Goal: Task Accomplishment & Management: Complete application form

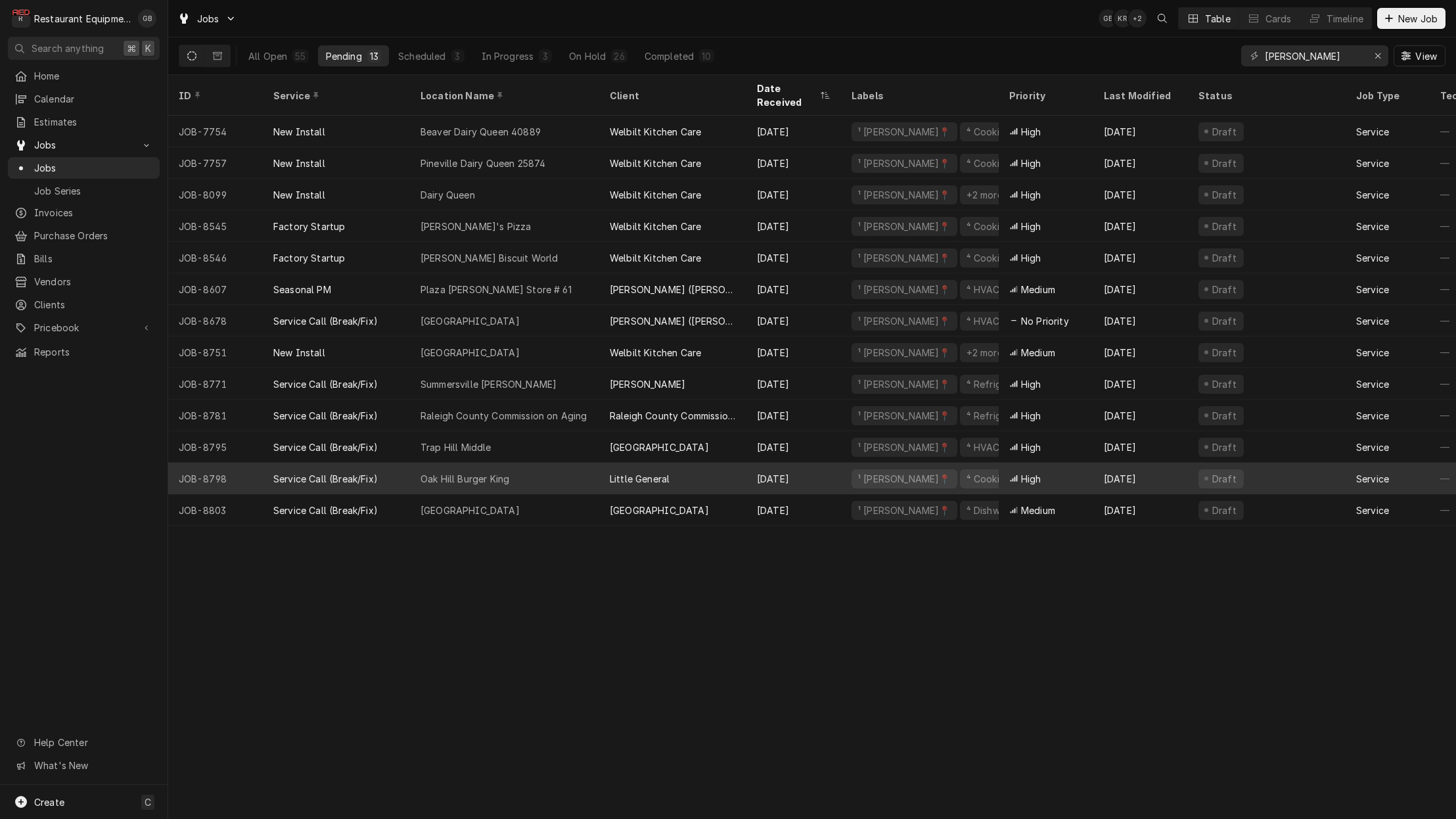
click at [459, 472] on div "Oak Hill Burger King" at bounding box center [465, 479] width 89 height 14
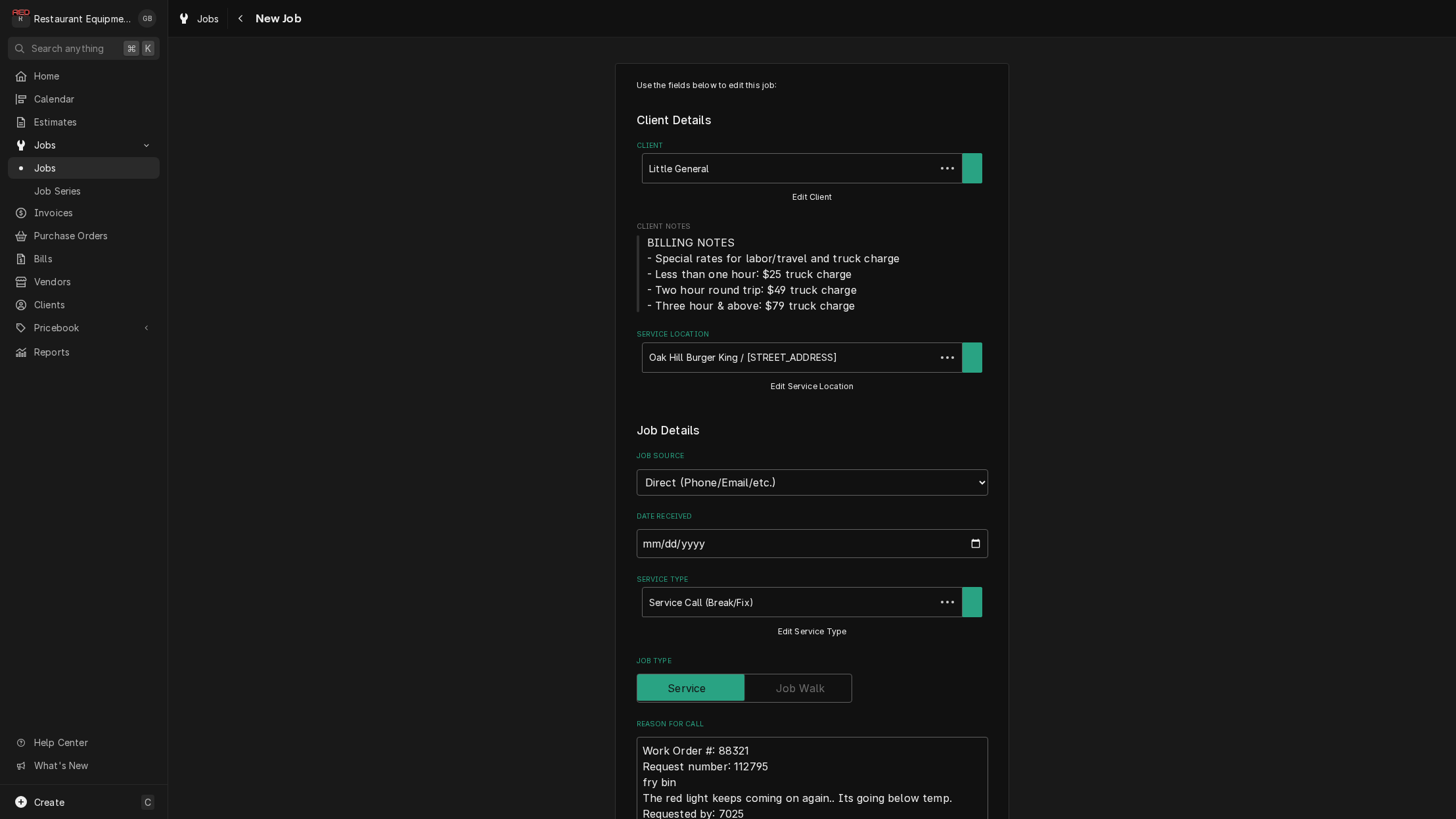
type textarea "x"
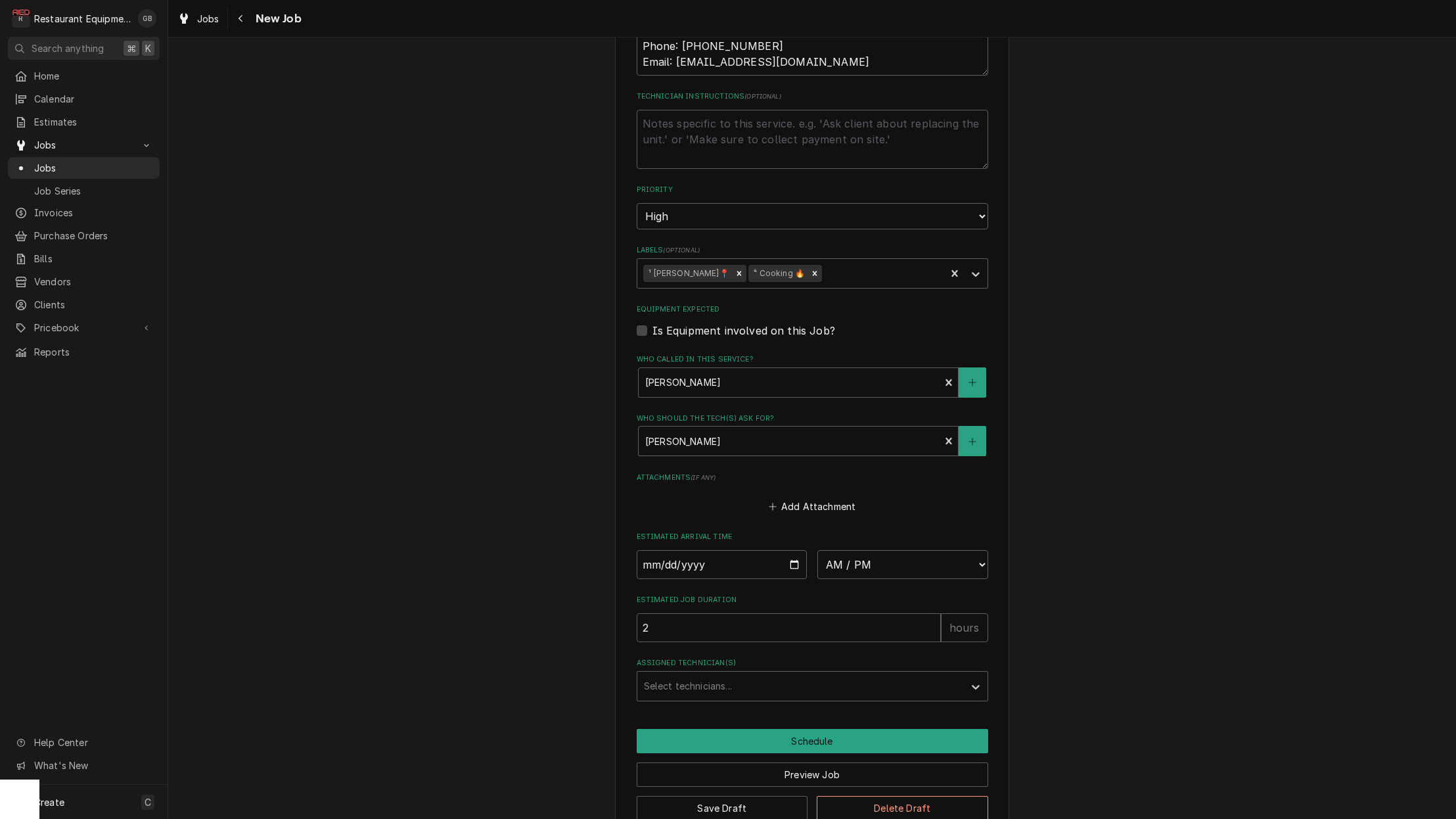
scroll to position [783, 0]
click at [660, 551] on input "Date" at bounding box center [722, 566] width 171 height 29
click at [695, 551] on input "Date" at bounding box center [722, 566] width 171 height 29
type input "2025-09-05"
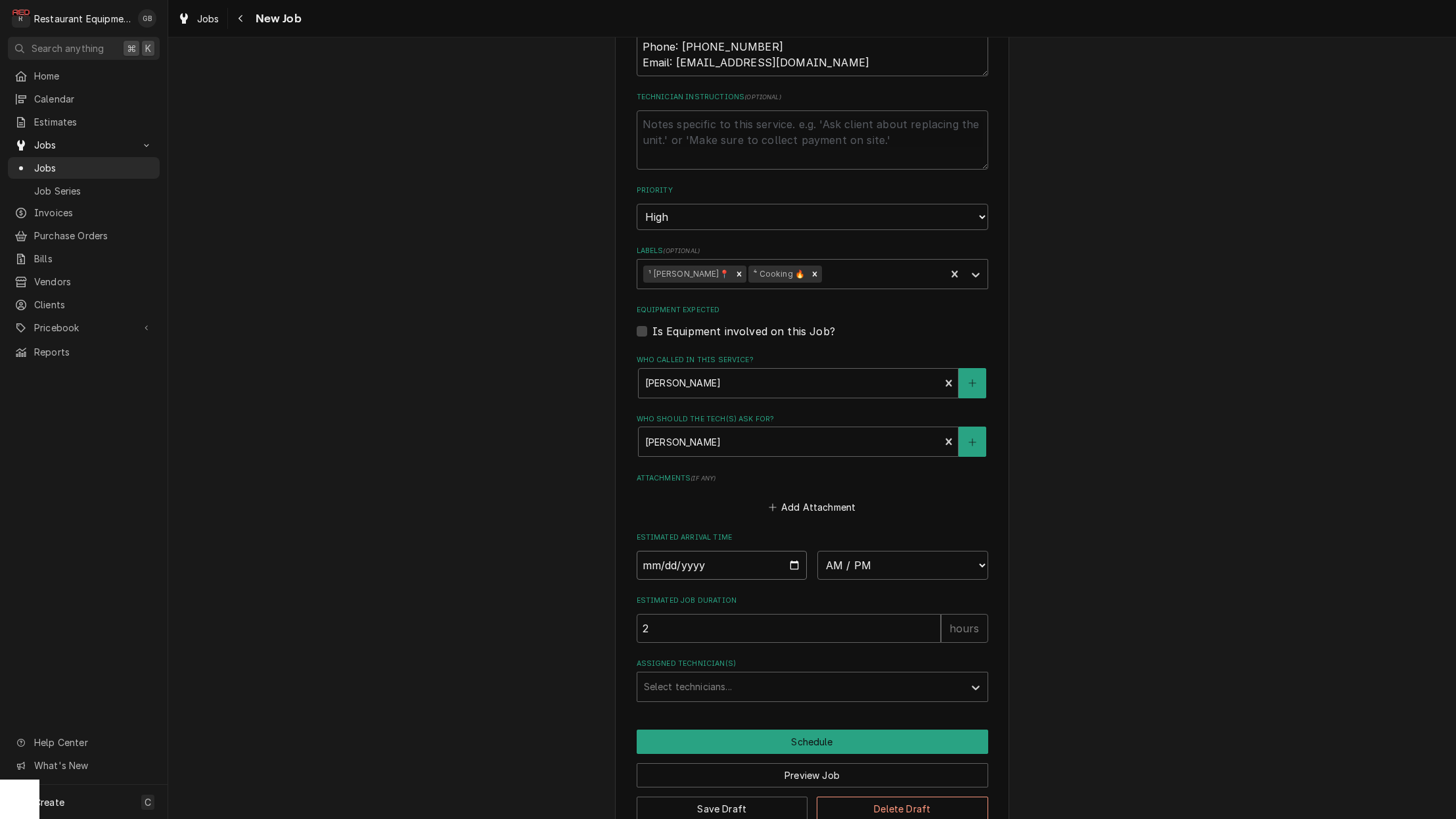
type textarea "x"
select select "13:00:00"
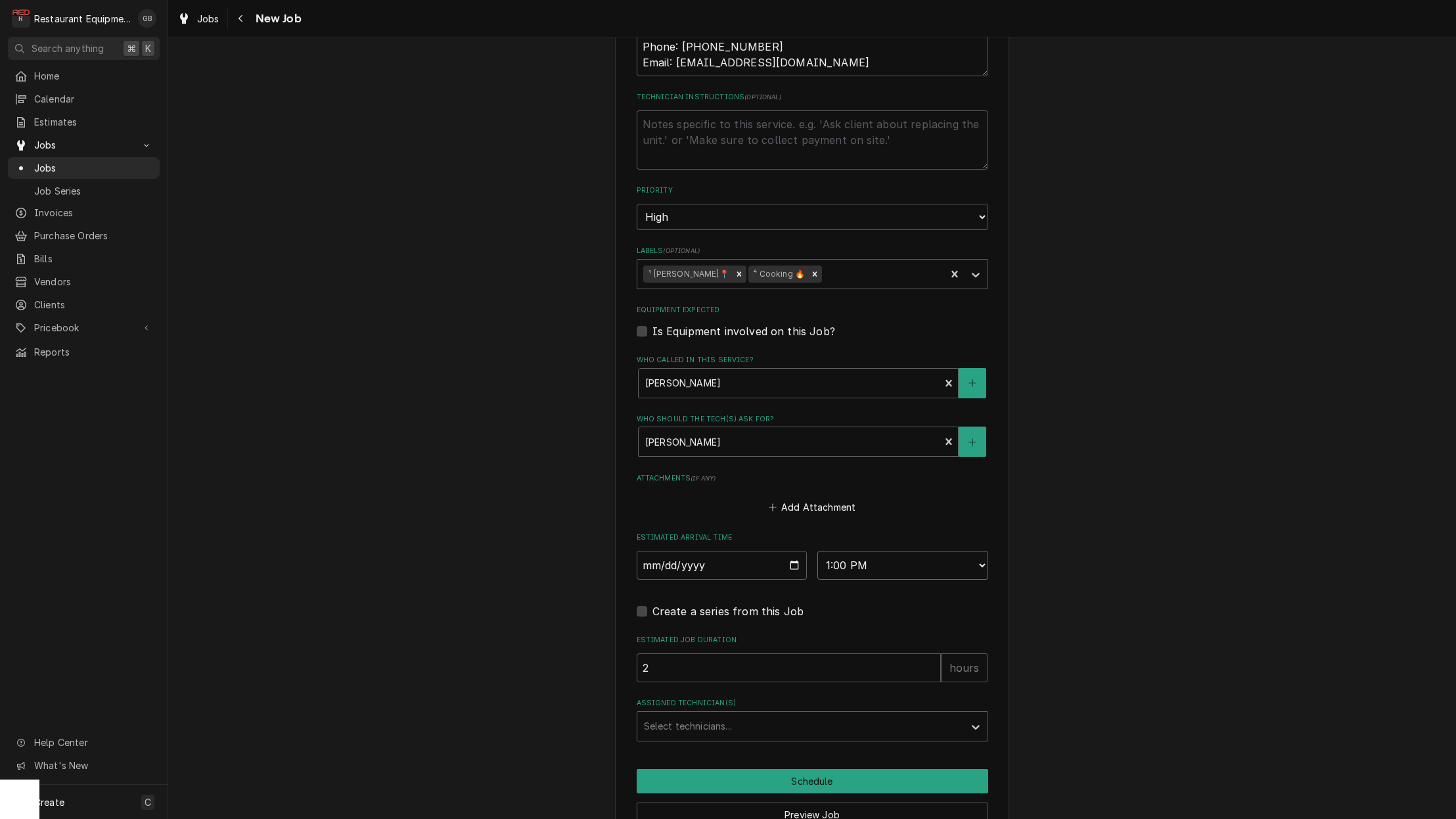
type textarea "x"
select select "13:30:00"
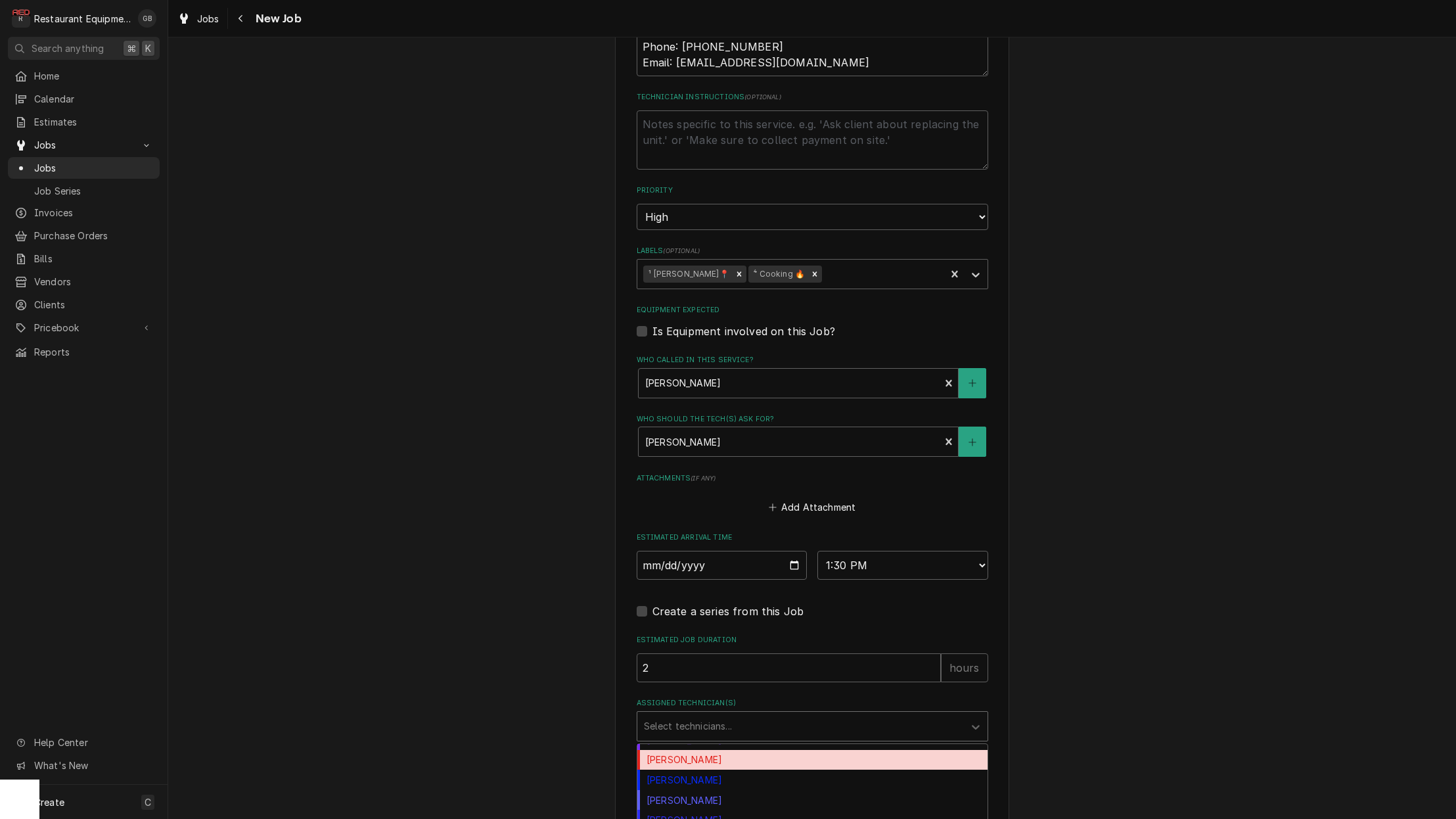
scroll to position [171, 0]
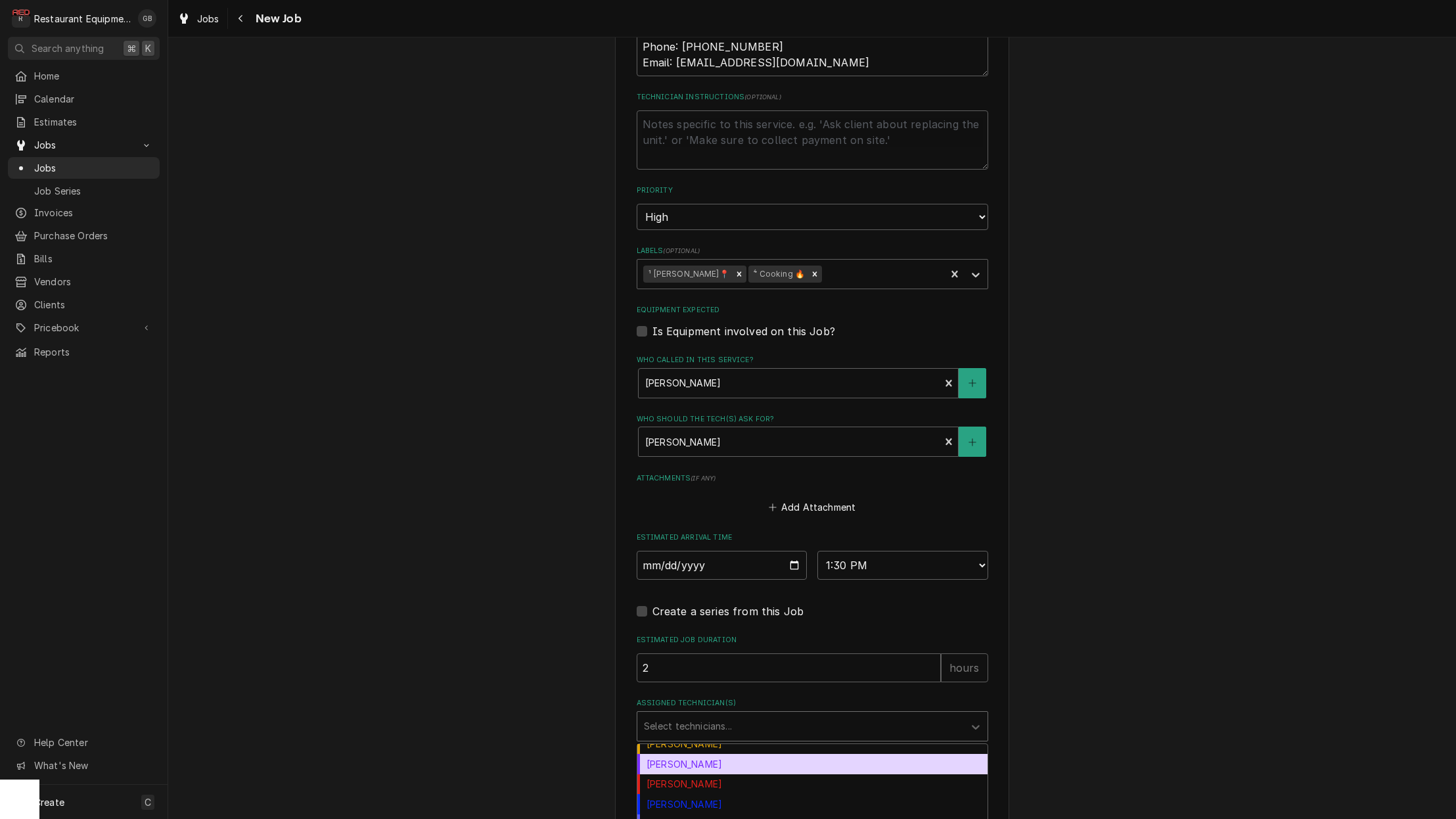
click at [693, 754] on div "Kaleb Lewis" at bounding box center [812, 764] width 350 height 21
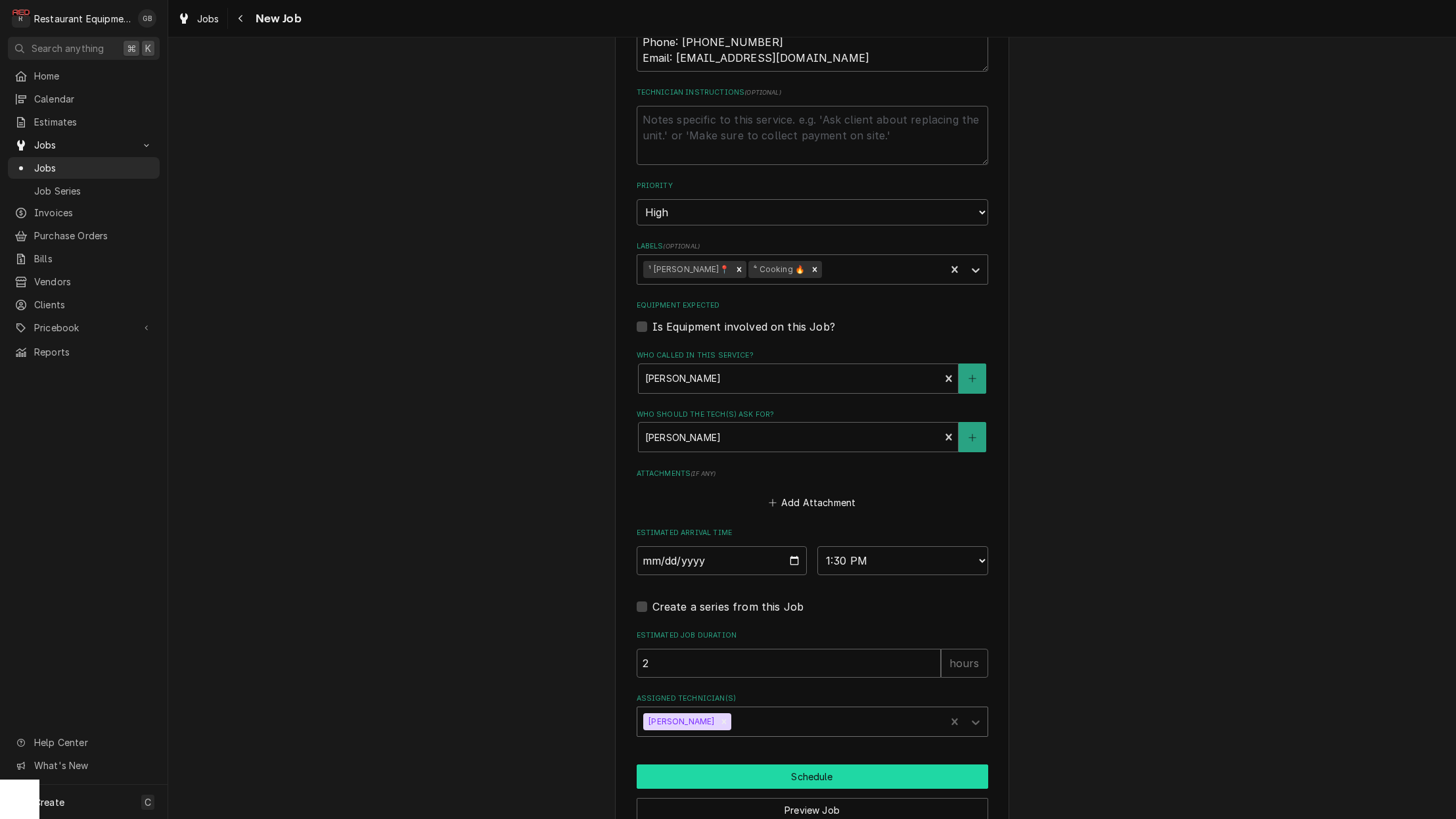
scroll to position [789, 0]
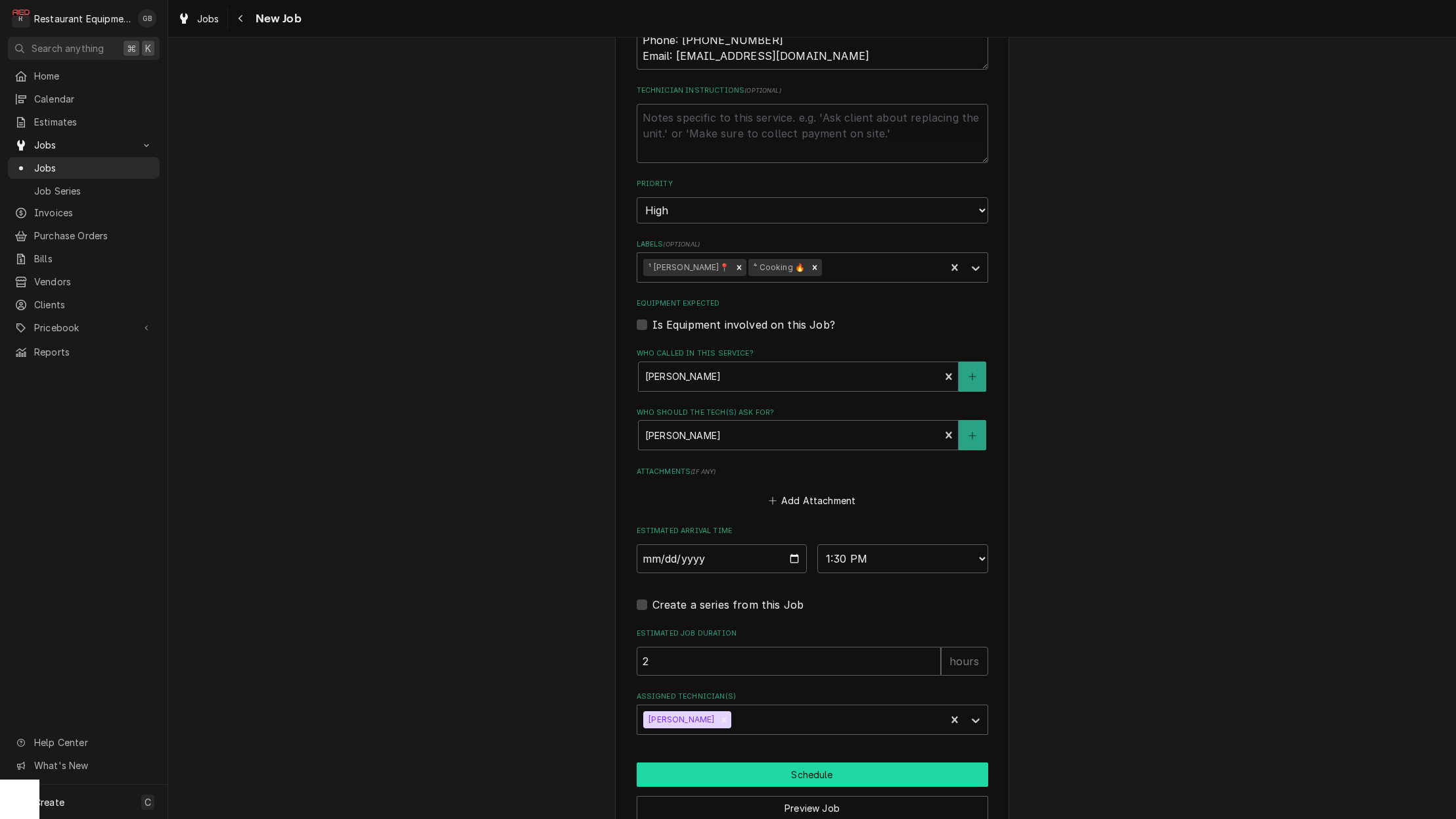
click at [787, 762] on button "Schedule" at bounding box center [812, 774] width 351 height 25
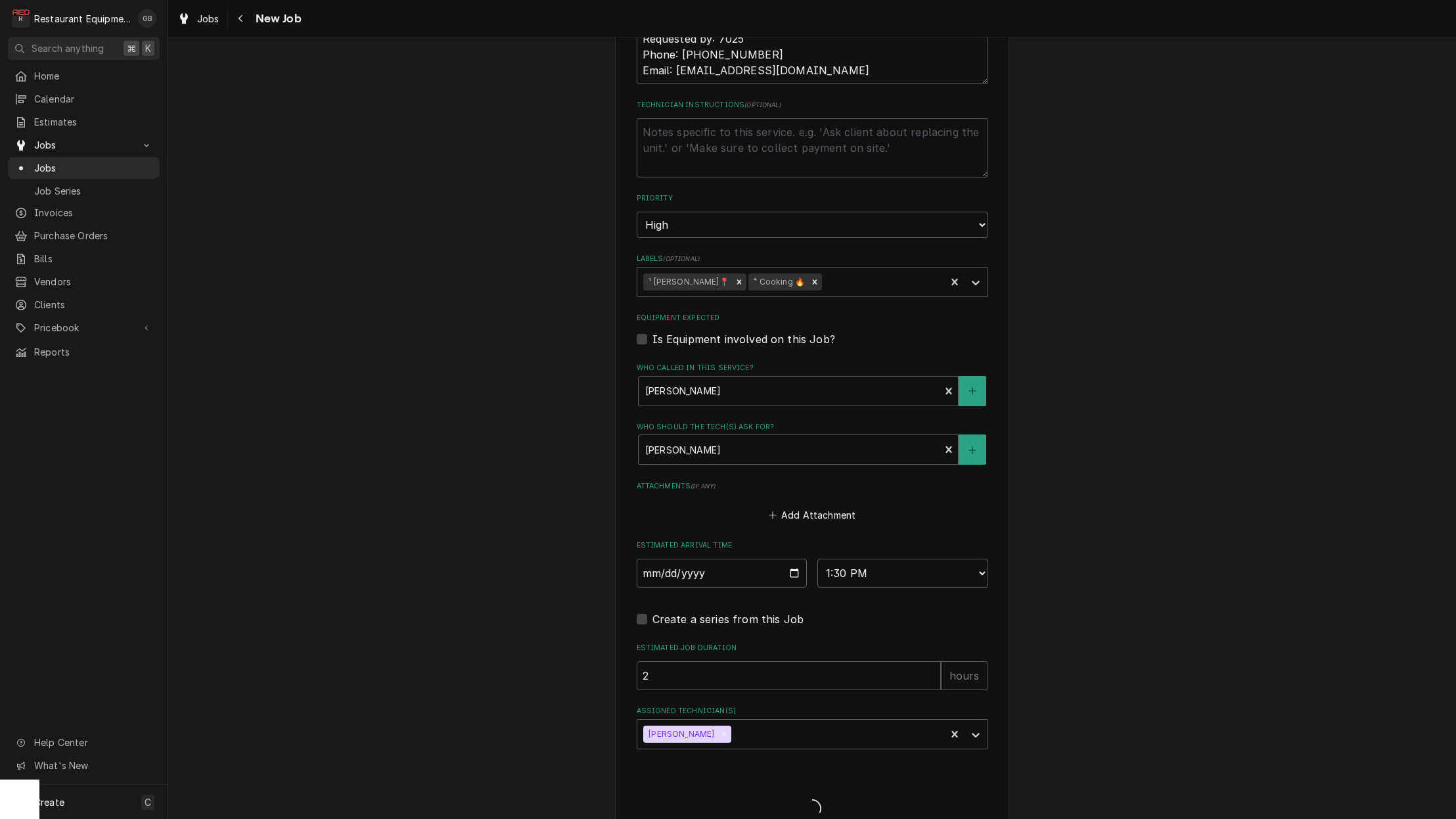
scroll to position [777, 0]
type textarea "x"
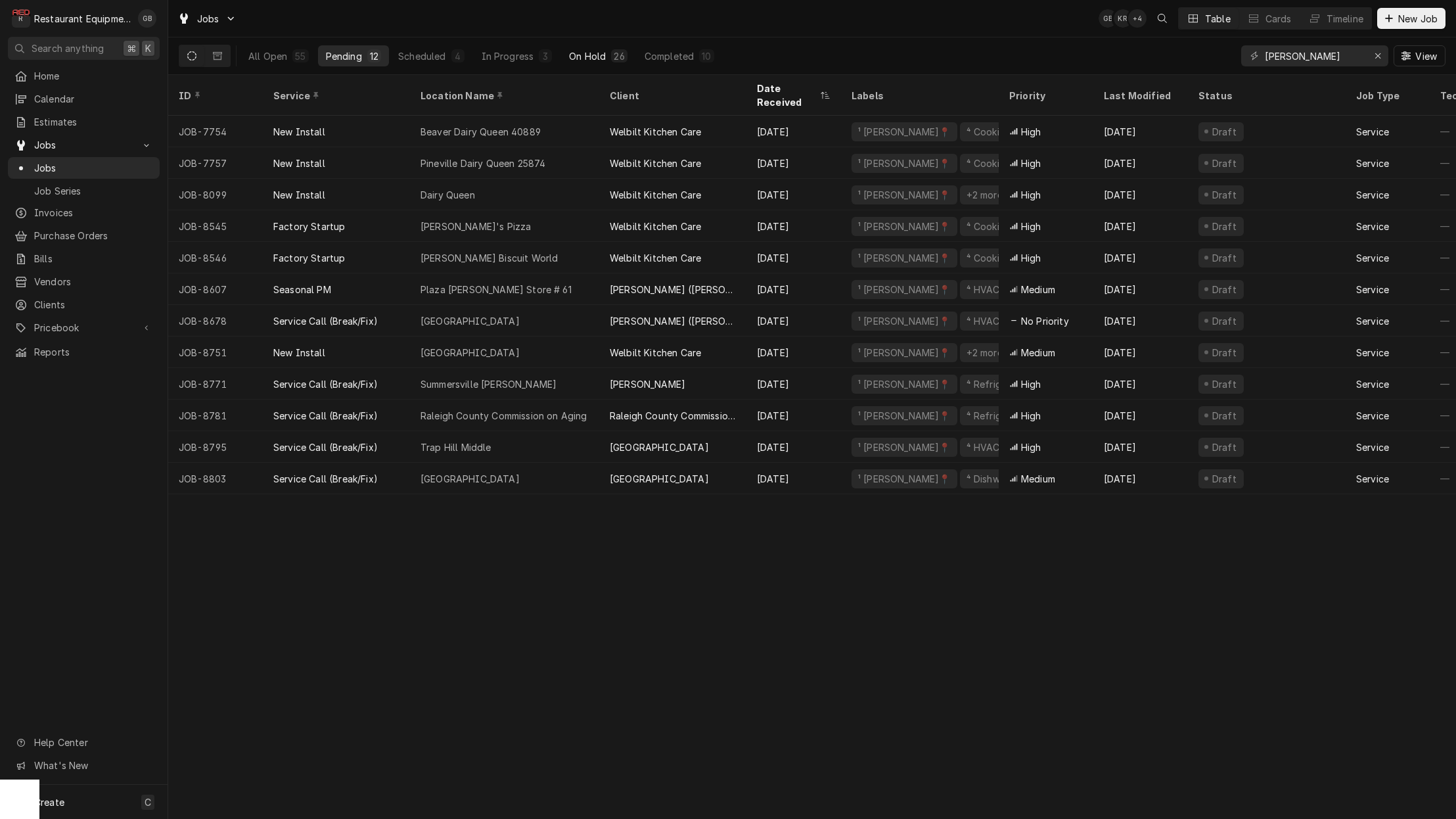
click at [609, 64] on button "On Hold 26" at bounding box center [598, 55] width 74 height 21
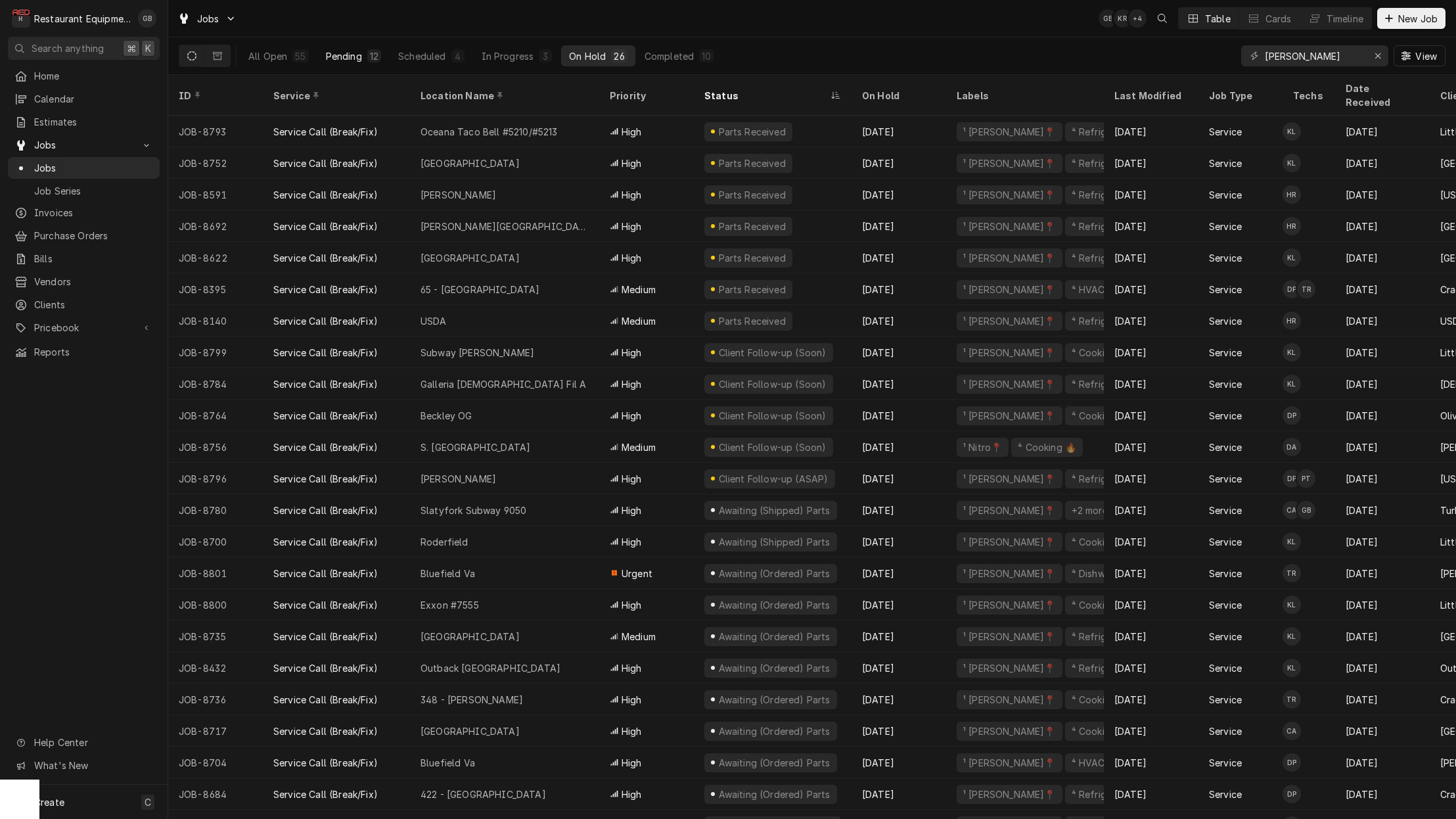
click at [357, 62] on button "Pending 12" at bounding box center [353, 55] width 71 height 21
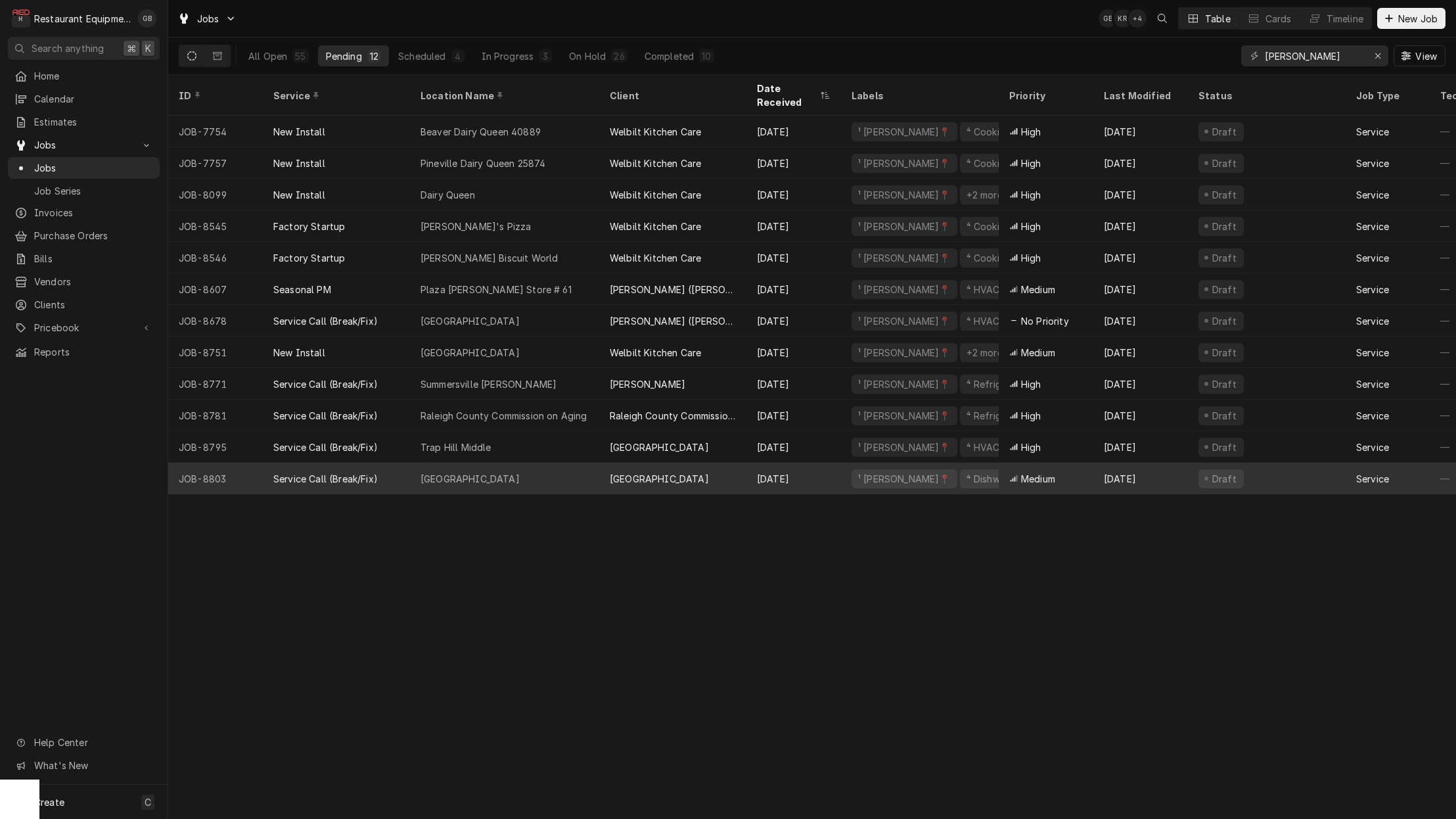
click at [537, 463] on div "Fairdale Elementary" at bounding box center [504, 478] width 189 height 31
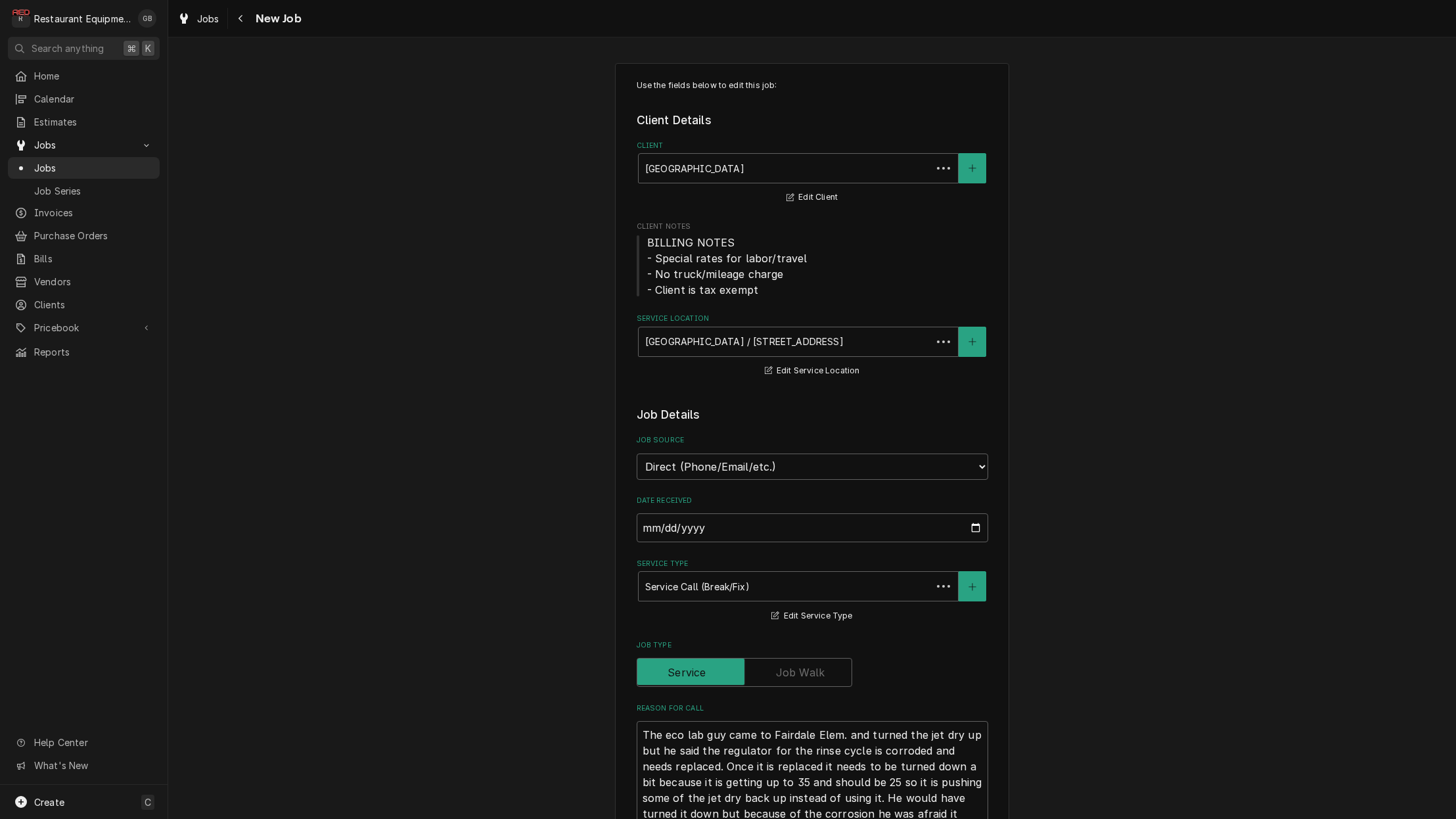
type textarea "x"
click at [244, 25] on button "Navigate back" at bounding box center [241, 18] width 21 height 21
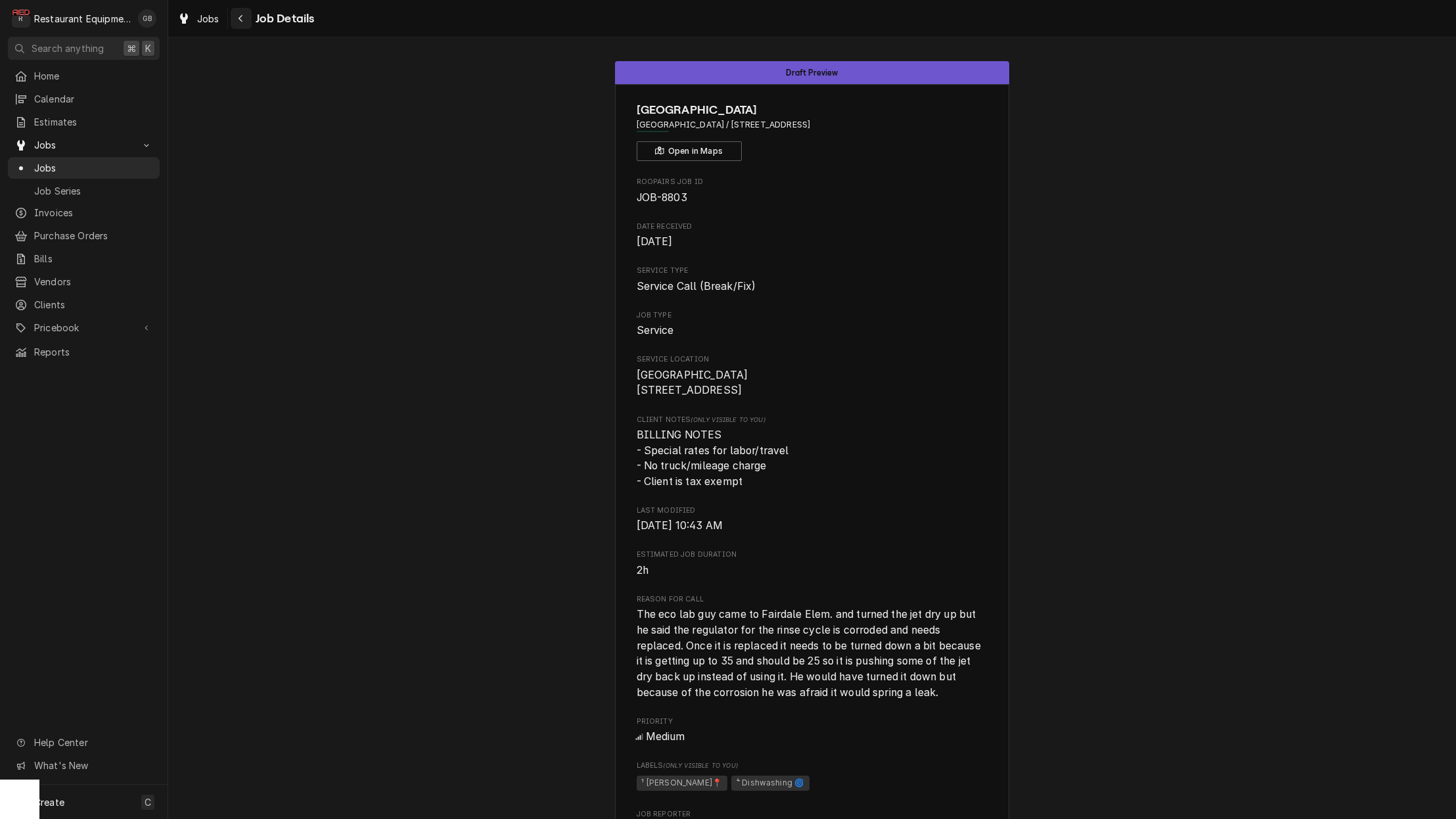
click at [235, 21] on div "Navigate back" at bounding box center [241, 18] width 13 height 13
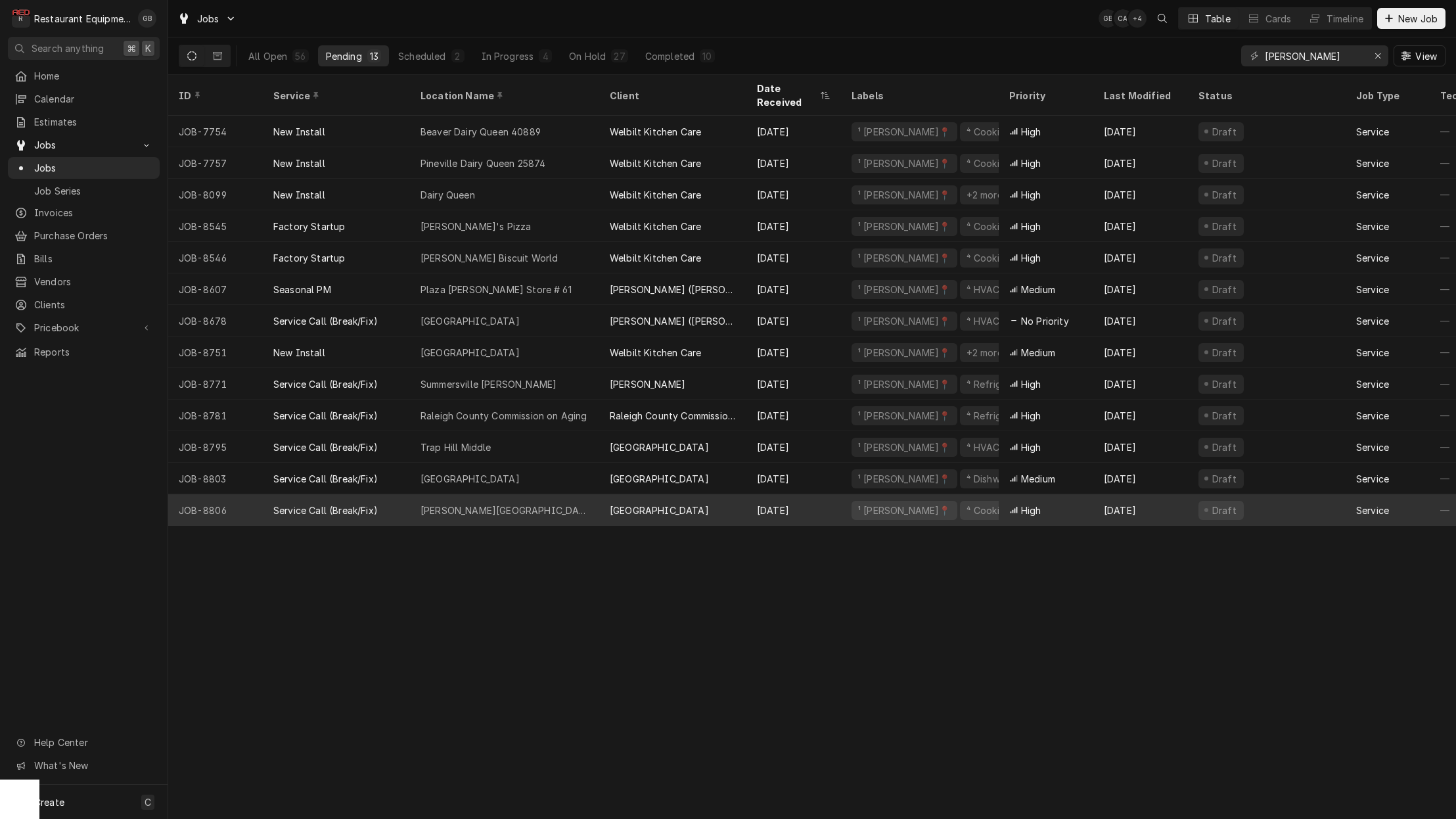
click at [464, 504] on div "[PERSON_NAME][GEOGRAPHIC_DATA]" at bounding box center [504, 510] width 168 height 14
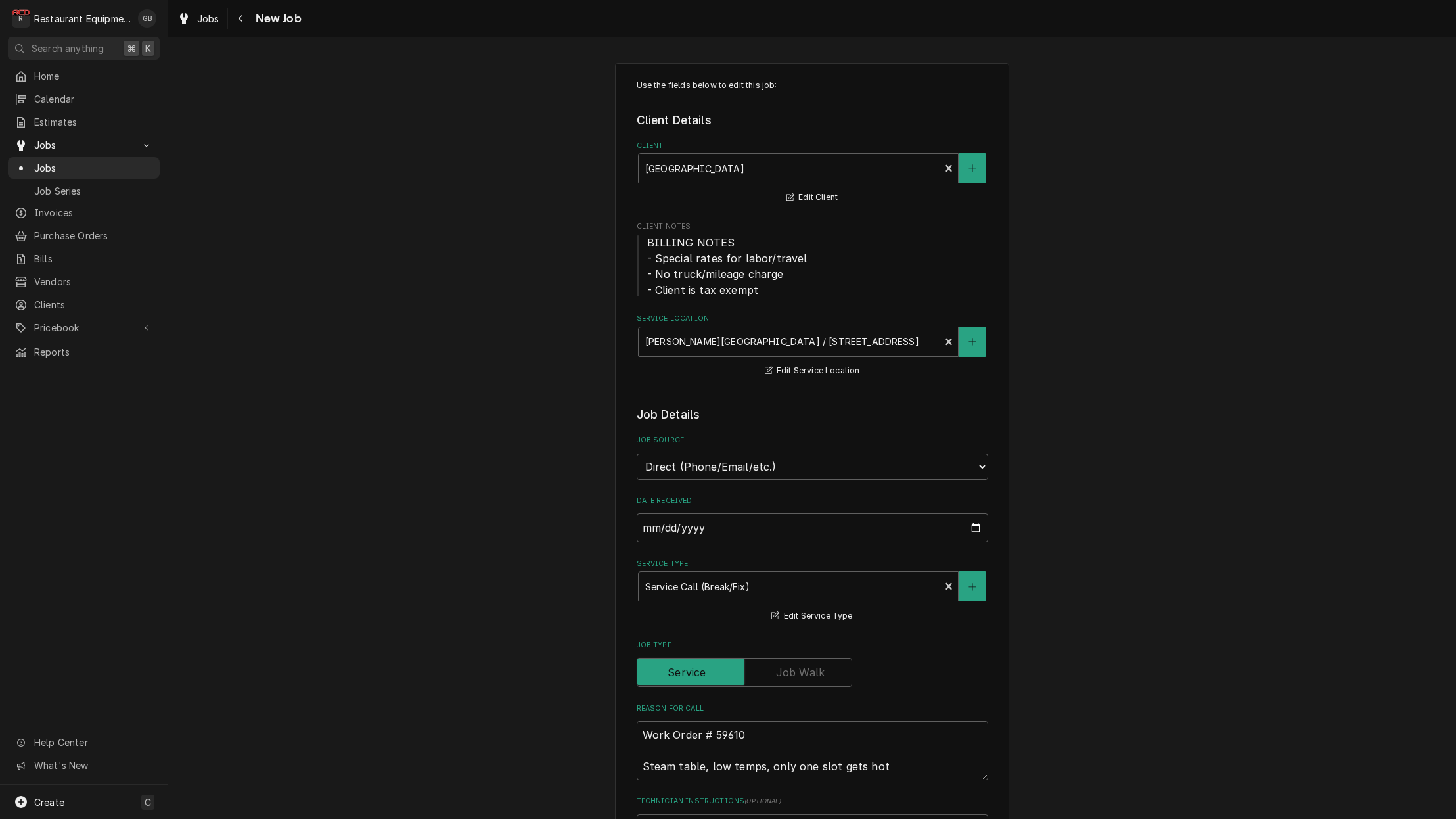
type textarea "x"
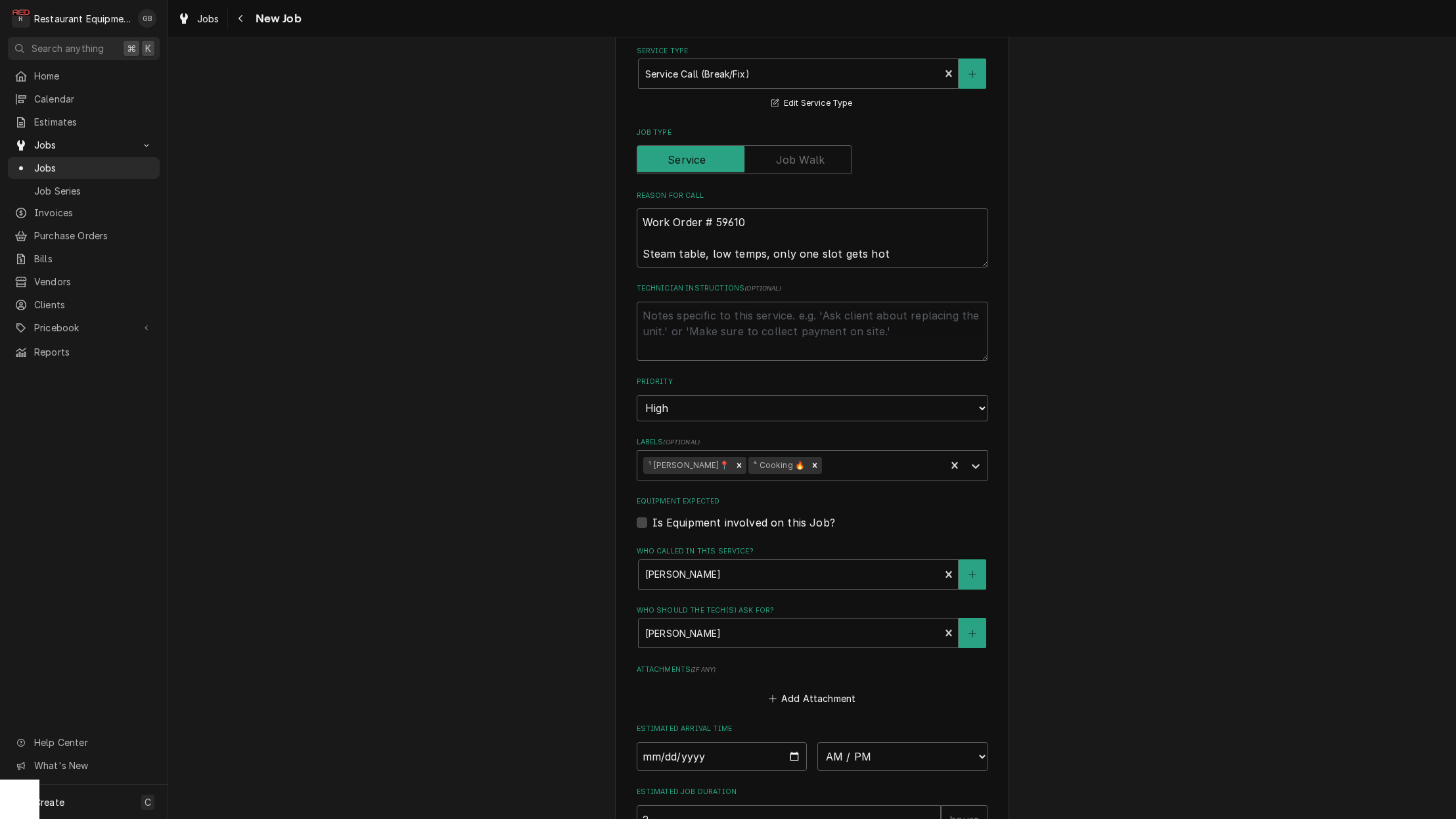
scroll to position [518, 0]
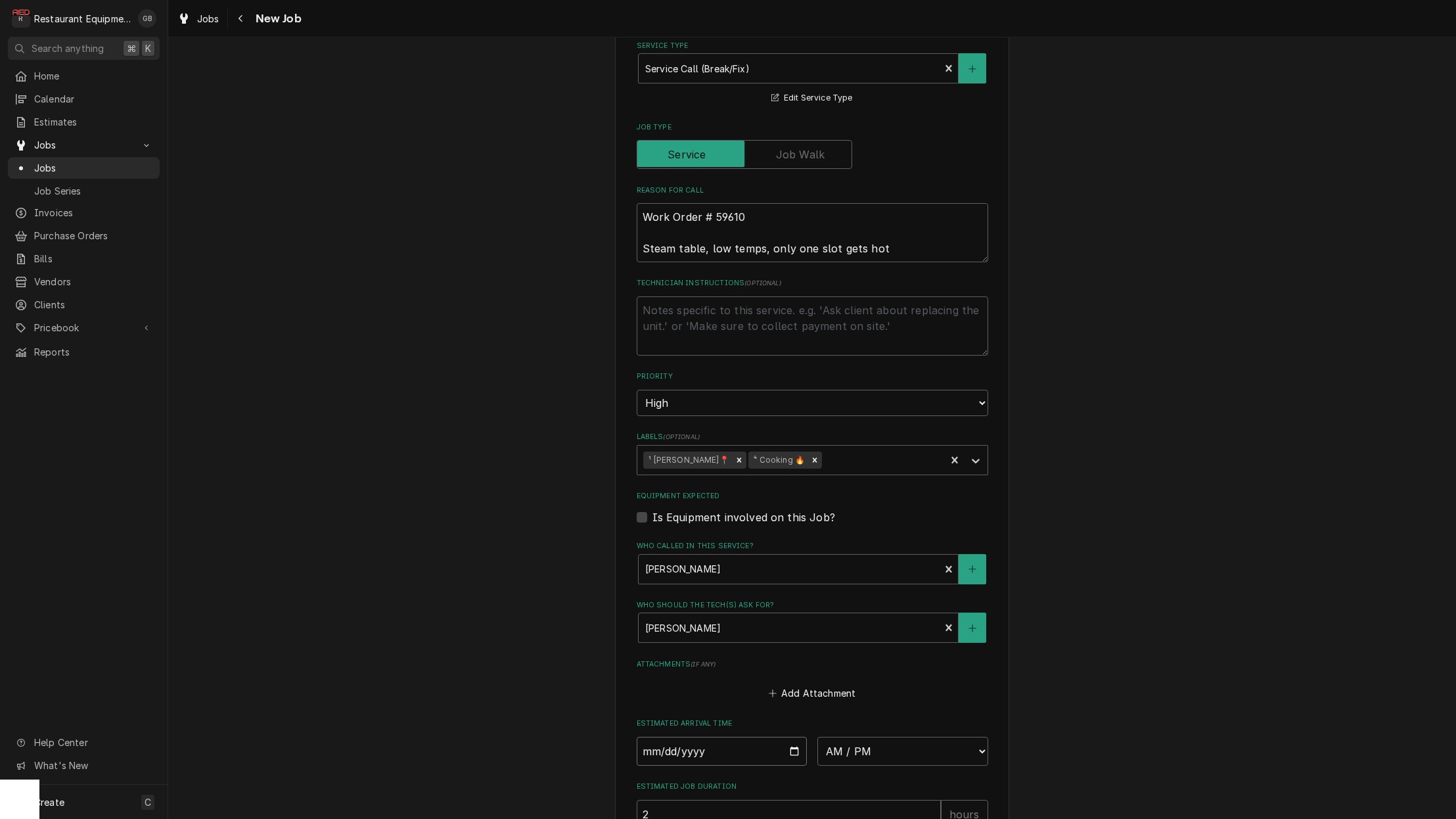
click at [663, 737] on input "Date" at bounding box center [722, 751] width 171 height 29
type input "[DATE]"
type textarea "x"
select select "14:15:00"
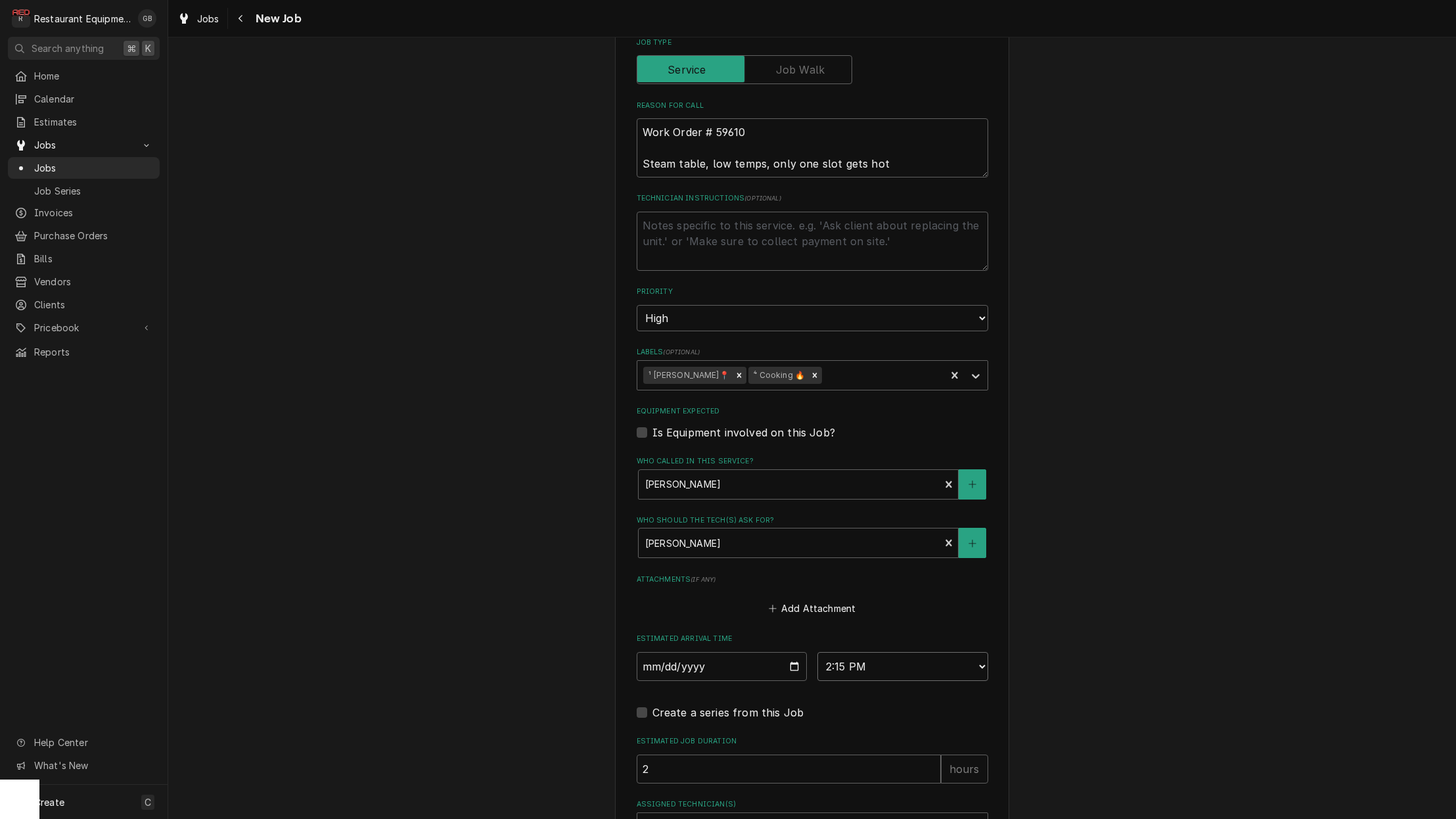
scroll to position [629, 0]
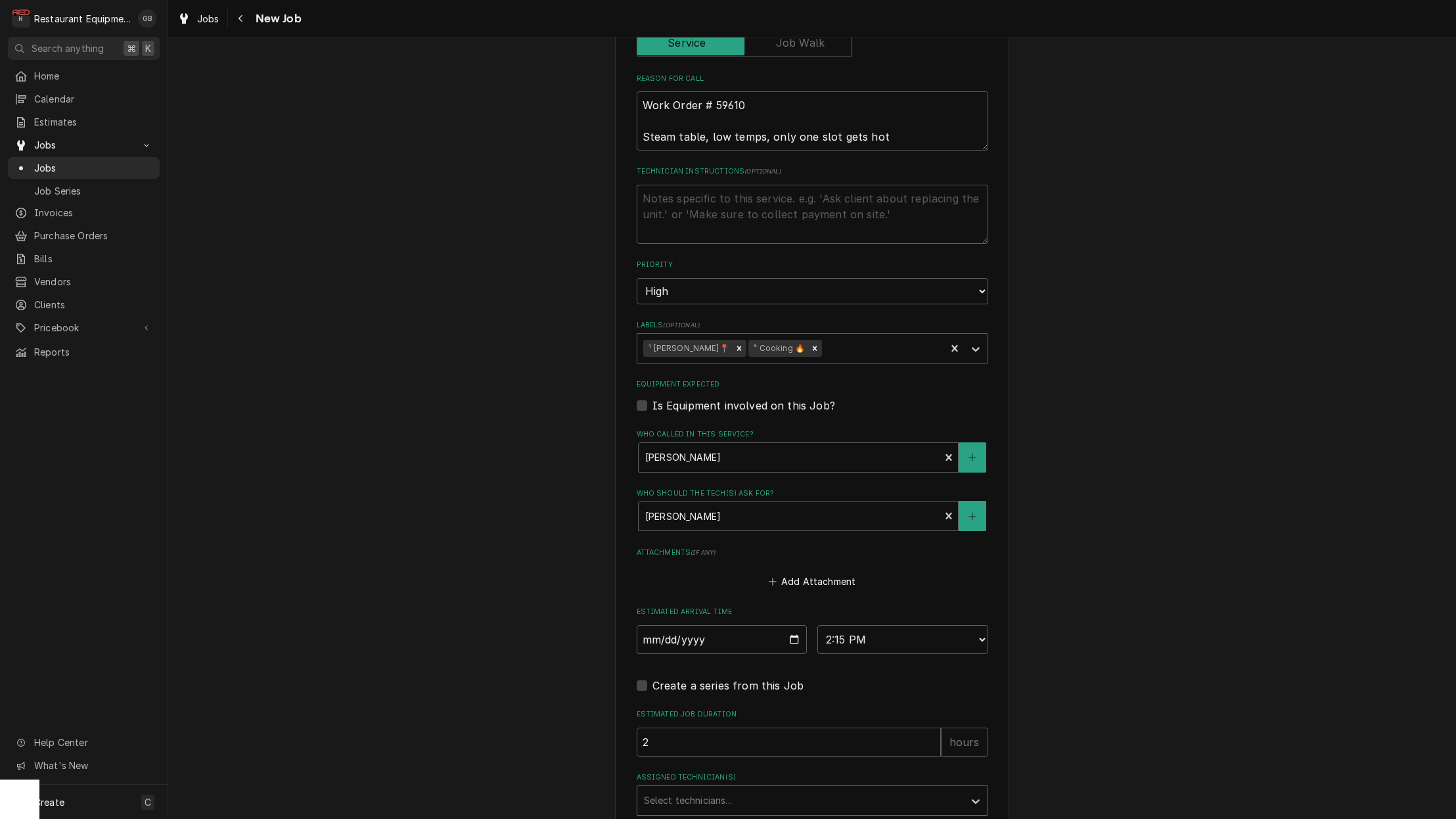
click at [743, 789] on div "Assigned Technician(s)" at bounding box center [800, 801] width 313 height 24
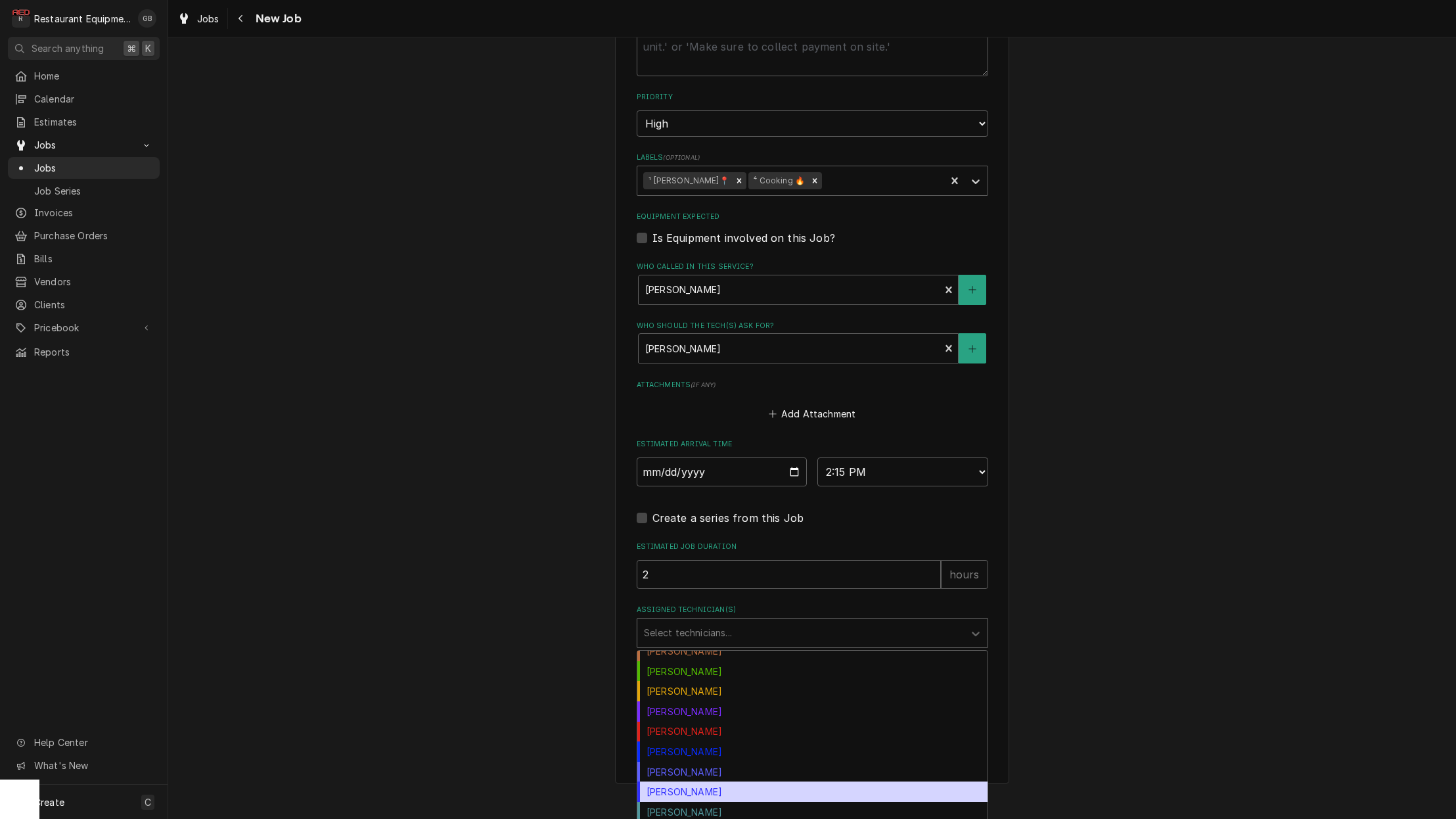
scroll to position [743, 0]
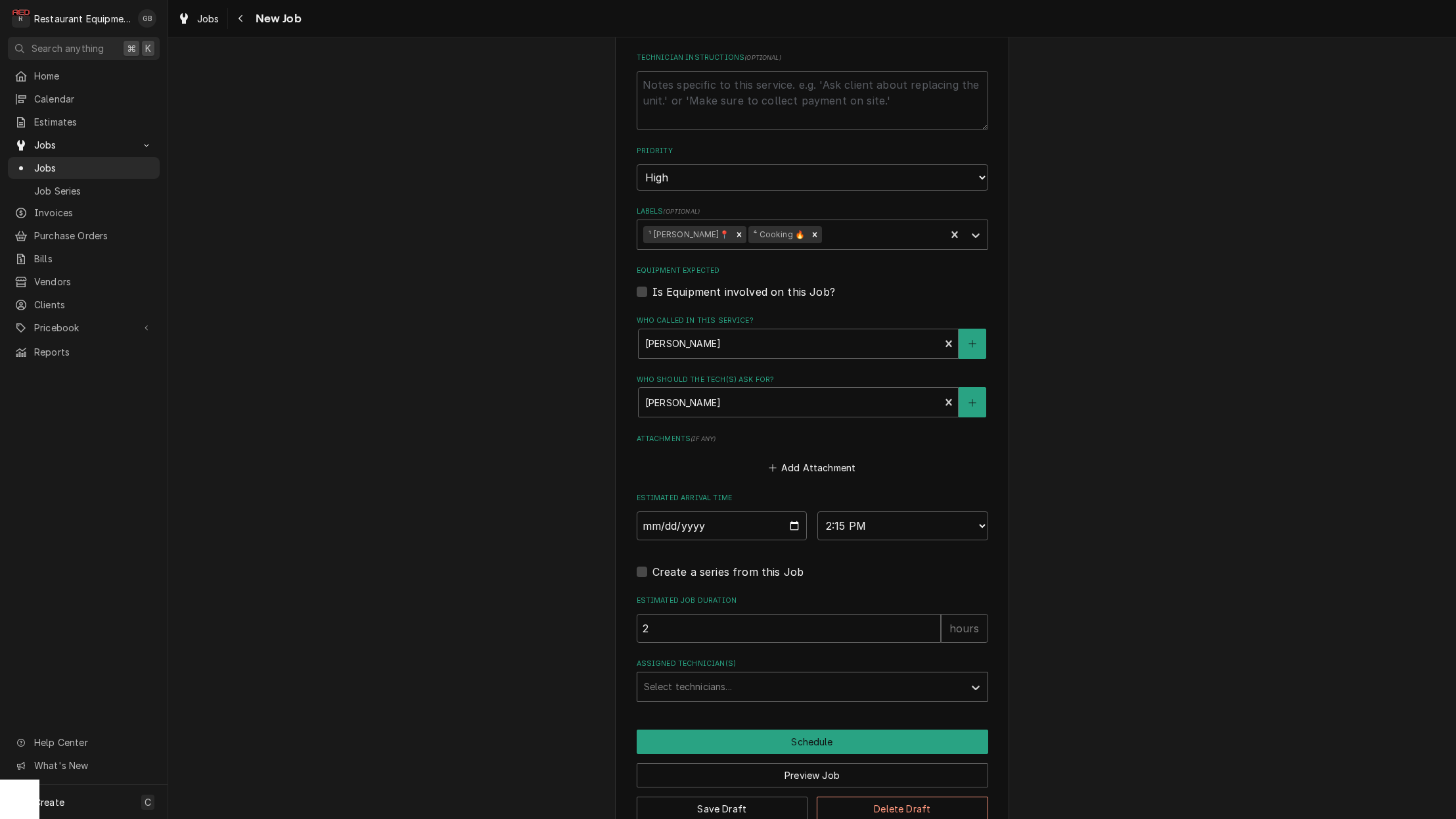
drag, startPoint x: 728, startPoint y: 763, endPoint x: 703, endPoint y: 655, distance: 110.9
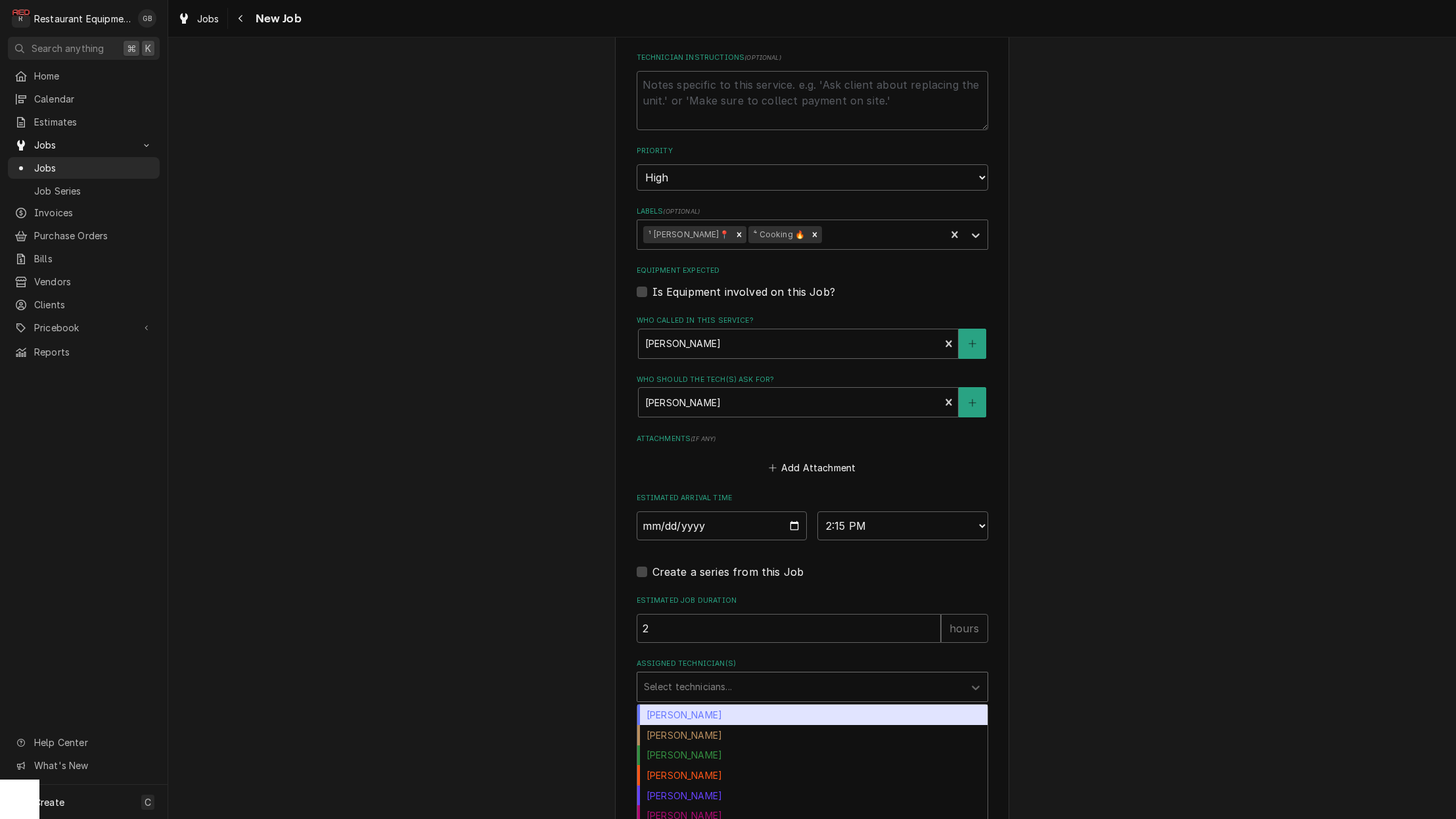
click at [703, 675] on div "Assigned Technician(s)" at bounding box center [800, 686] width 313 height 24
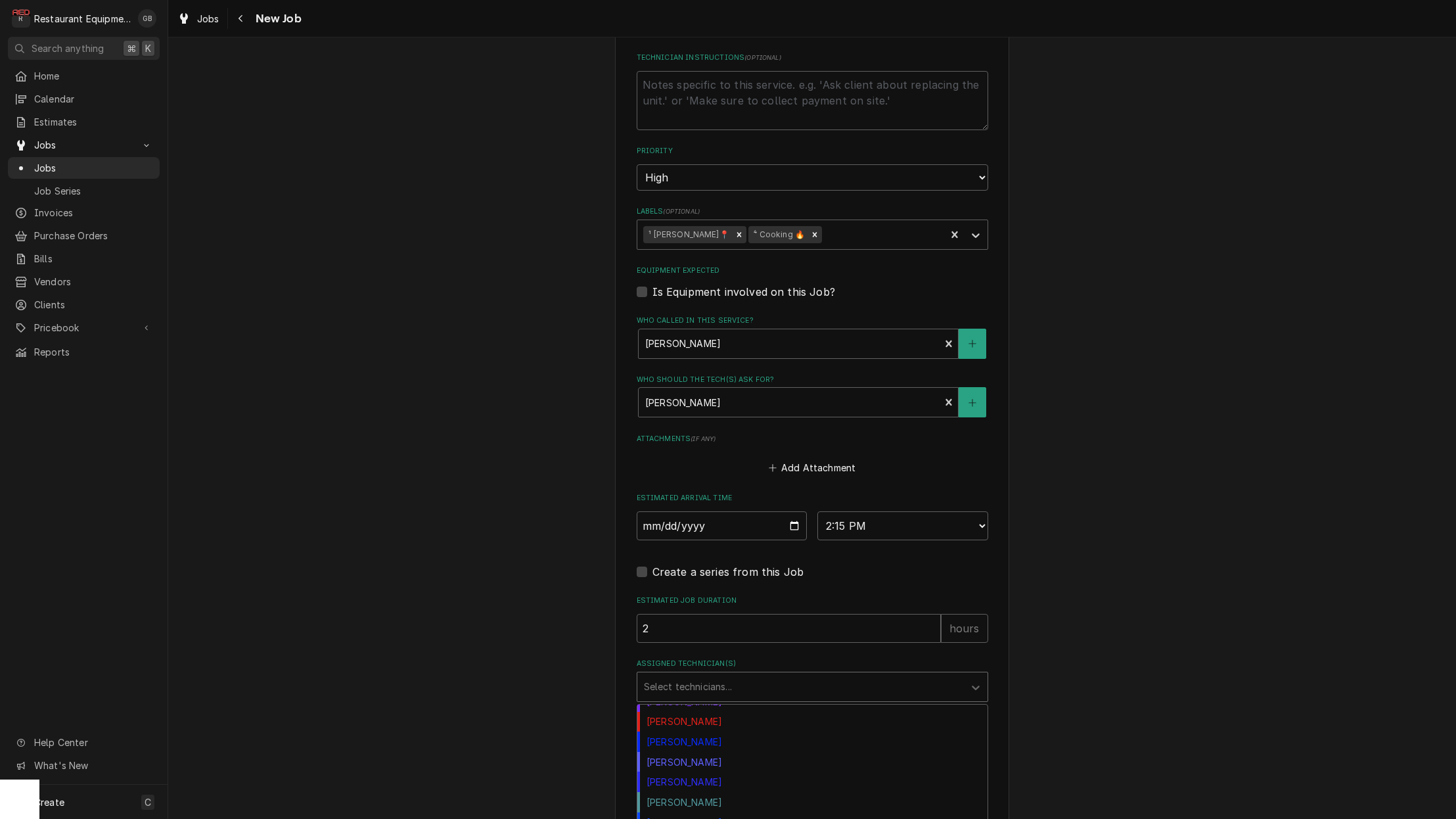
scroll to position [196, 0]
click at [697, 770] on div "[PERSON_NAME]" at bounding box center [812, 780] width 350 height 21
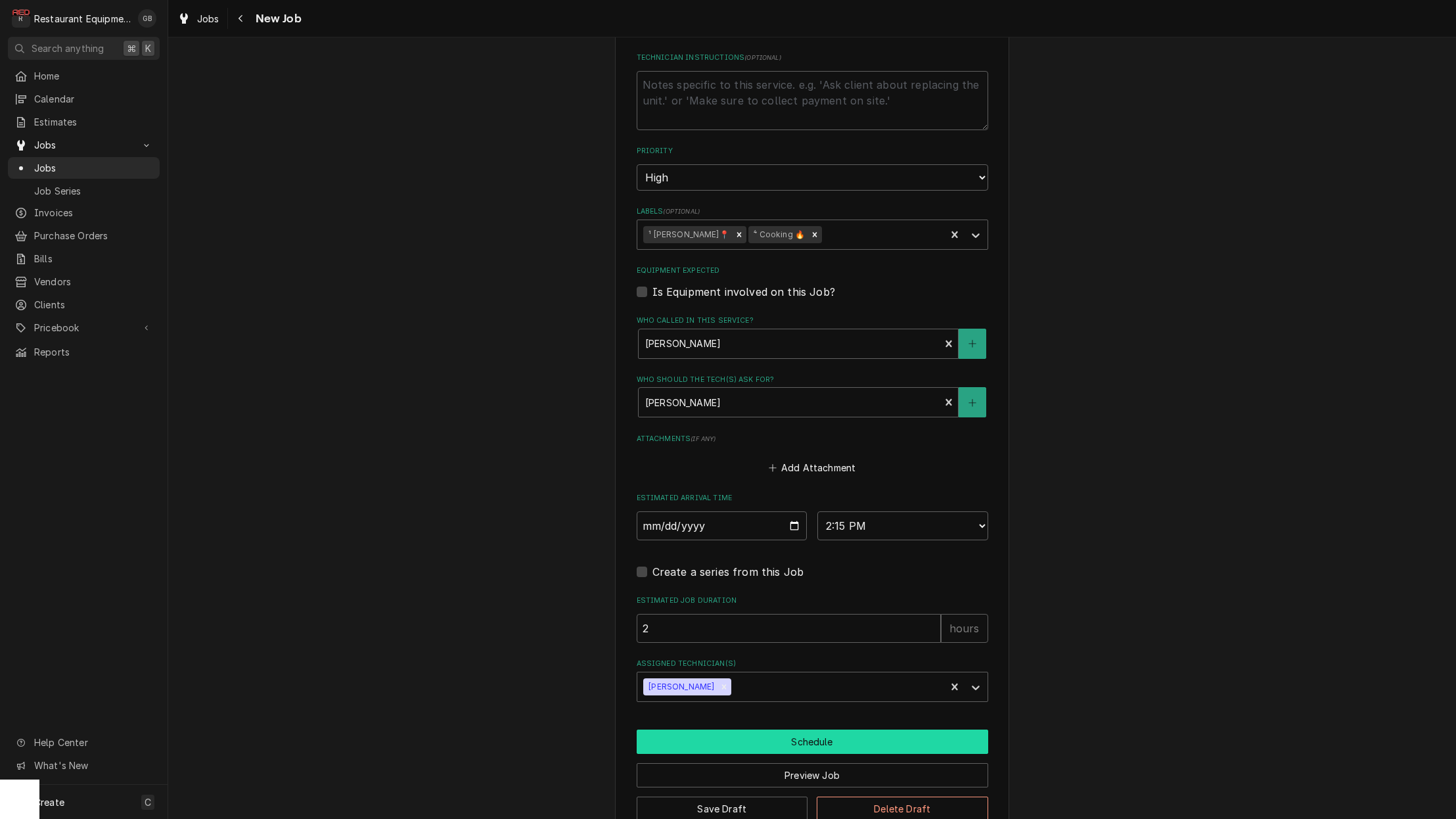
click at [808, 730] on button "Schedule" at bounding box center [812, 742] width 351 height 25
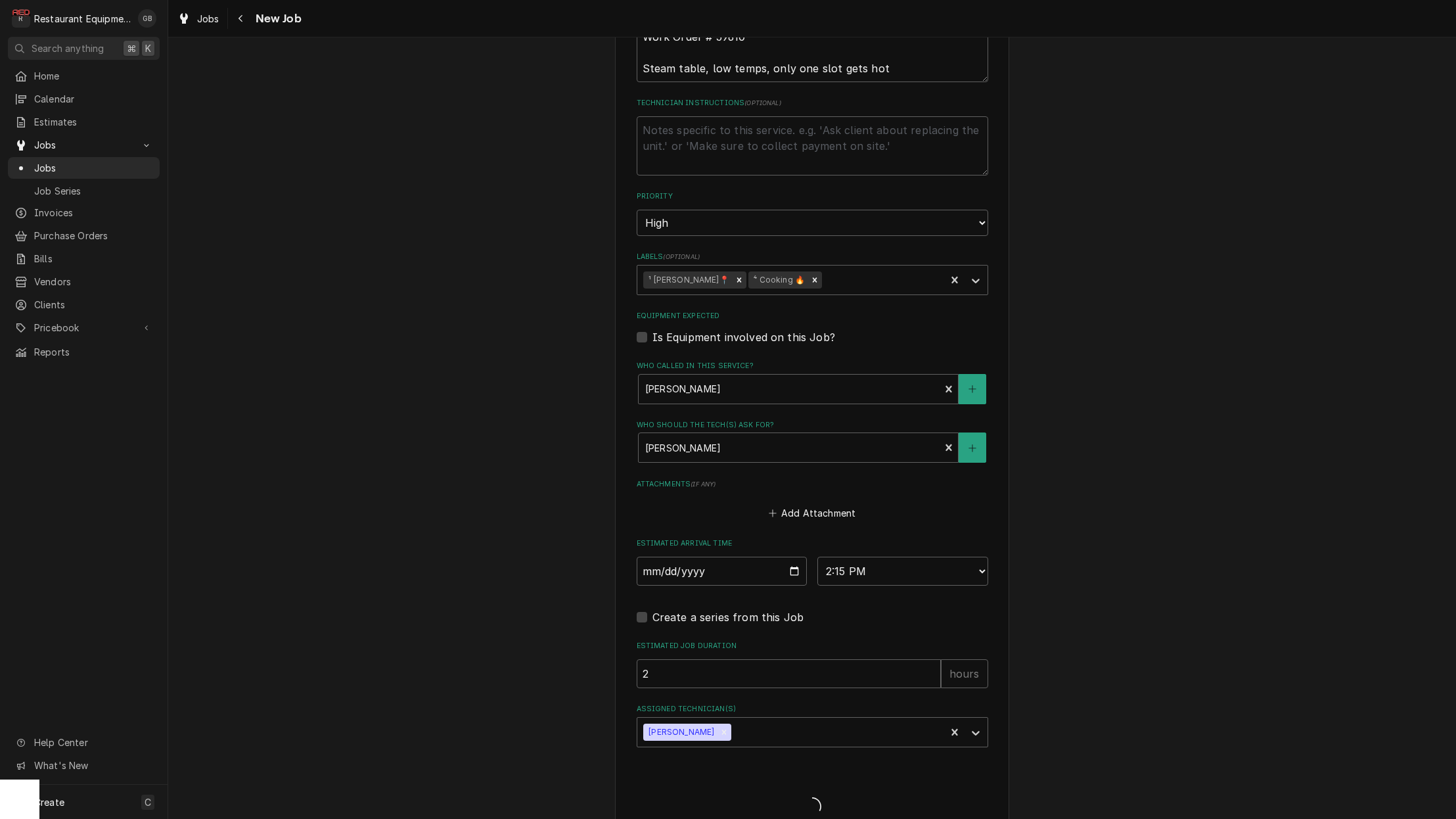
type textarea "x"
